Goal: Task Accomplishment & Management: Complete application form

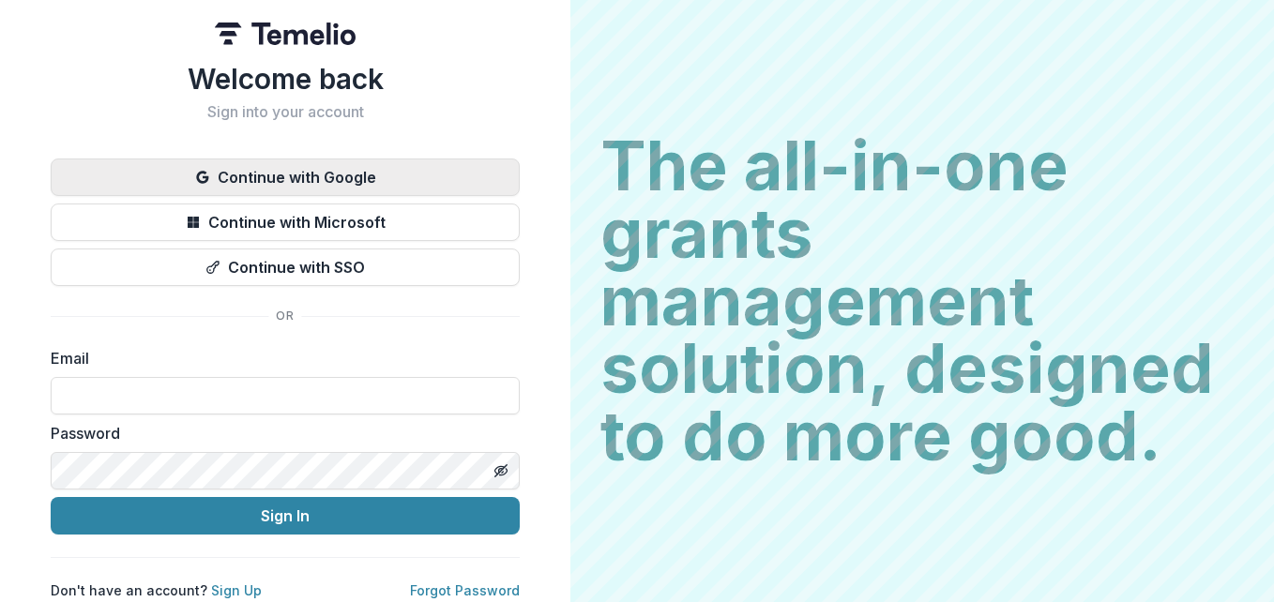
click at [283, 167] on button "Continue with Google" at bounding box center [285, 177] width 469 height 38
click at [279, 175] on button "Continue with Google" at bounding box center [285, 177] width 469 height 38
click at [266, 177] on button "Continue with Google" at bounding box center [285, 177] width 469 height 38
click at [266, 178] on button "Continue with Google" at bounding box center [285, 177] width 469 height 38
